Goal: Information Seeking & Learning: Learn about a topic

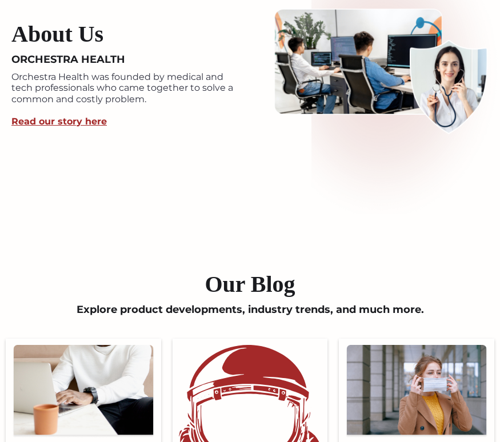
scroll to position [2626, 0]
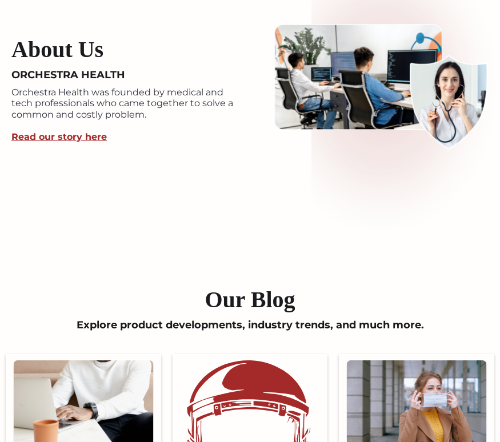
click at [71, 136] on link "Read our story here" at bounding box center [58, 136] width 95 height 11
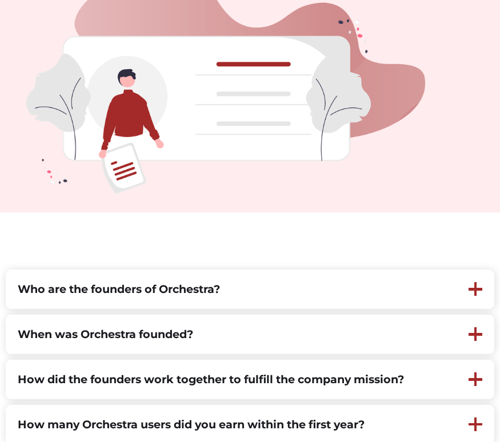
scroll to position [412, 0]
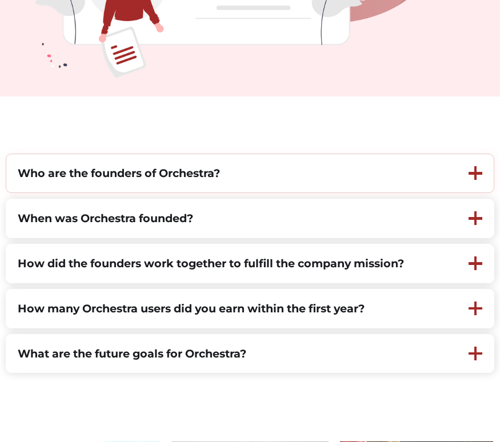
click at [216, 171] on strong "Who are the founders of Orchestra?" at bounding box center [119, 173] width 202 height 14
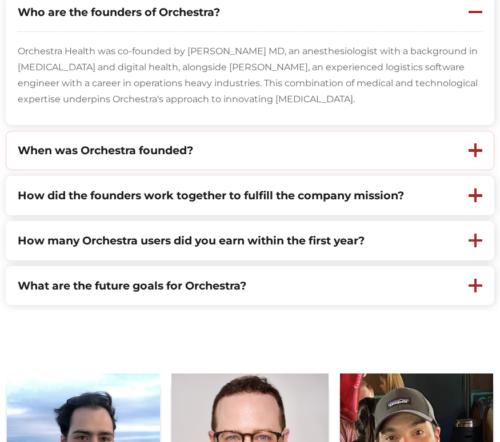
scroll to position [576, 0]
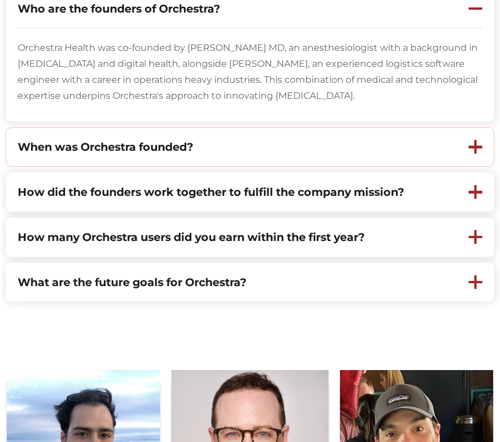
click at [475, 158] on div at bounding box center [475, 147] width 37 height 38
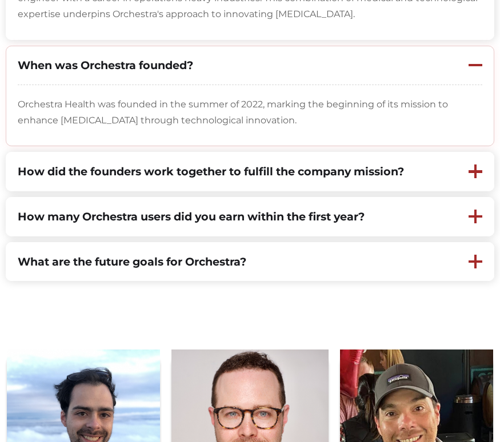
scroll to position [658, 0]
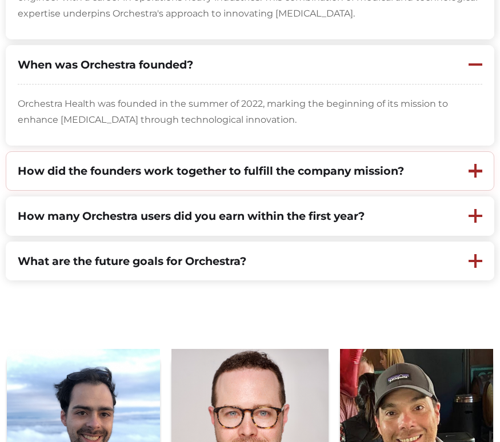
click at [435, 179] on div "How did the founders work together to fulfill the company mission?" at bounding box center [231, 171] width 451 height 38
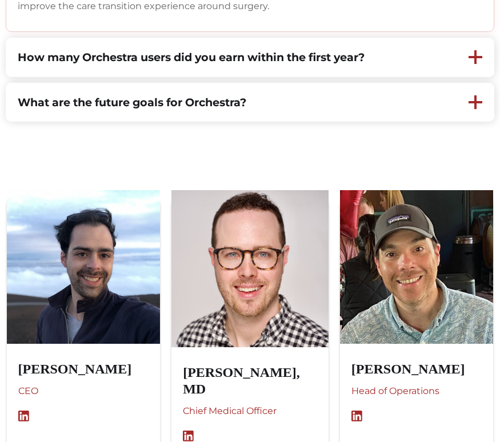
scroll to position [1019, 0]
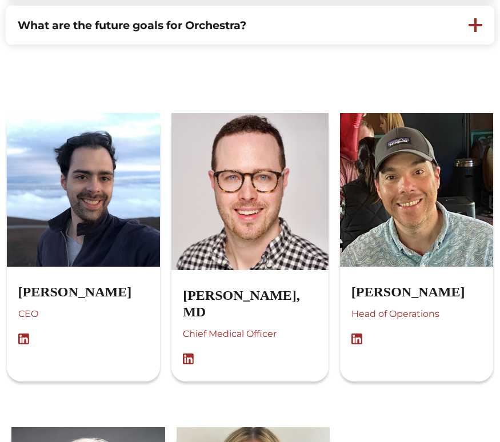
click at [192, 353] on img at bounding box center [191, 358] width 17 height 11
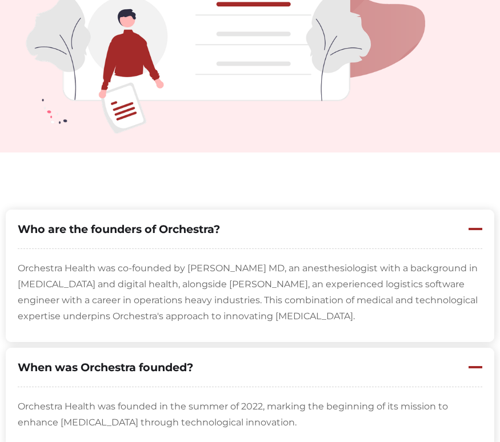
scroll to position [0, 0]
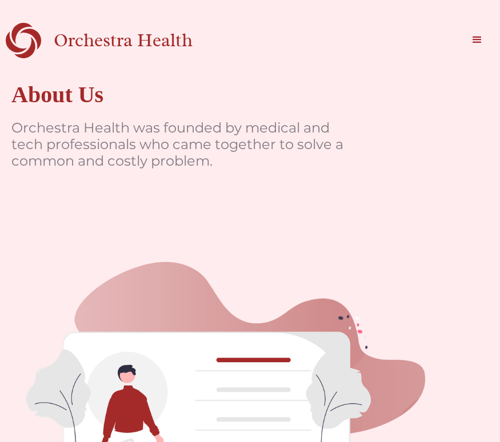
click at [476, 41] on div "menu" at bounding box center [477, 40] width 14 height 14
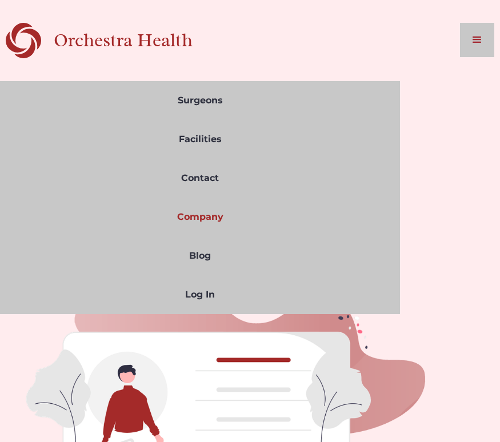
click at [138, 31] on div "Orchestra Health" at bounding box center [143, 40] width 179 height 23
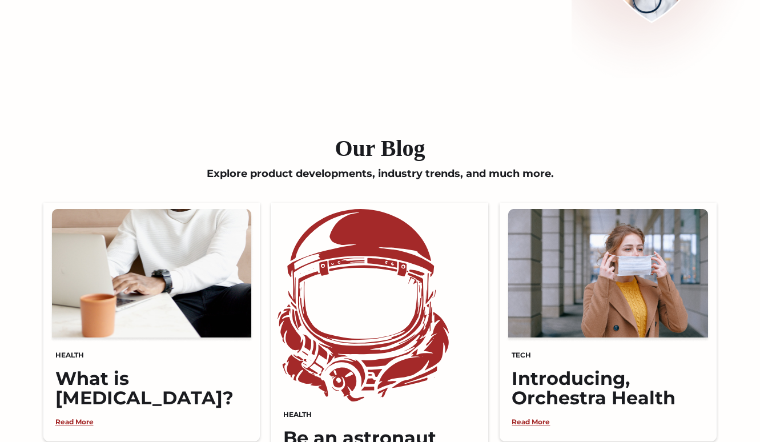
scroll to position [2116, 0]
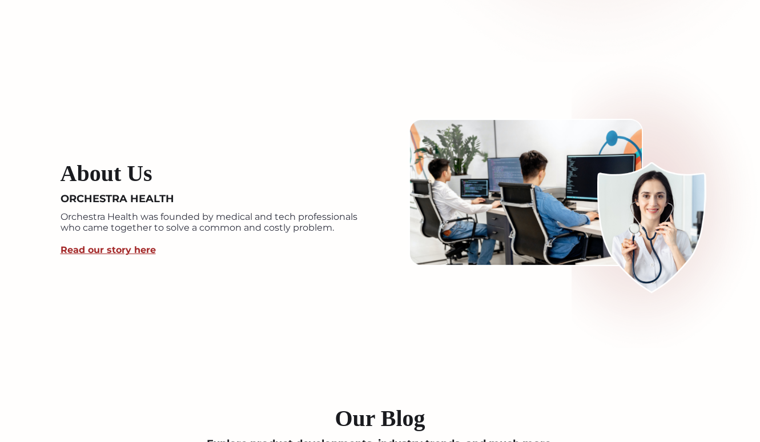
click at [132, 249] on link "Read our story here" at bounding box center [108, 249] width 95 height 11
